Goal: Information Seeking & Learning: Learn about a topic

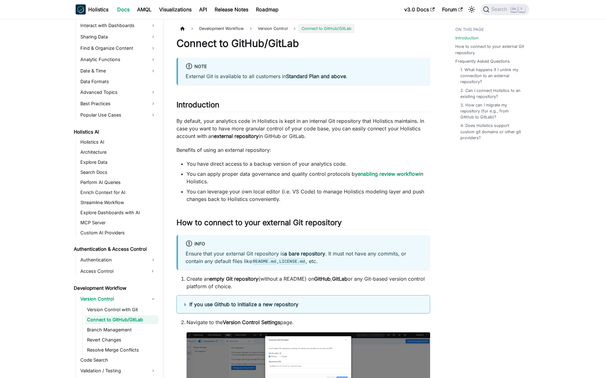
scroll to position [235, 0]
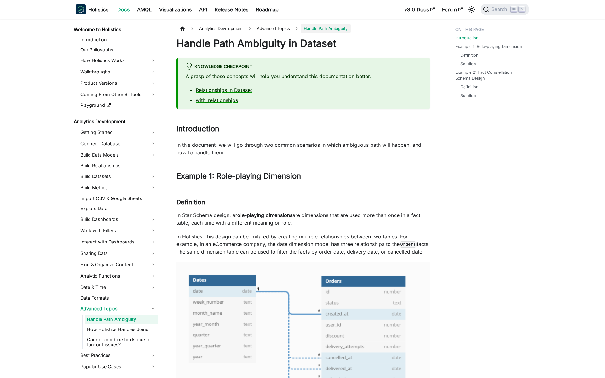
scroll to position [18, 0]
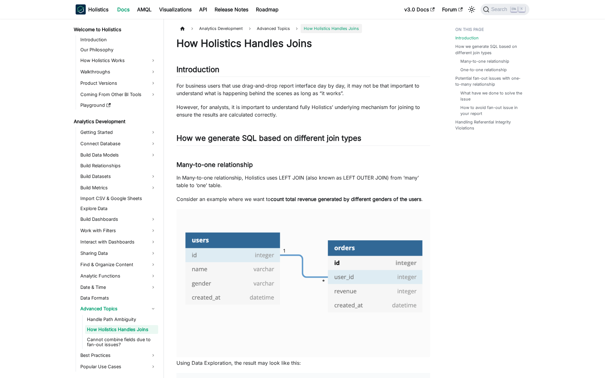
scroll to position [28, 0]
